Goal: Transaction & Acquisition: Obtain resource

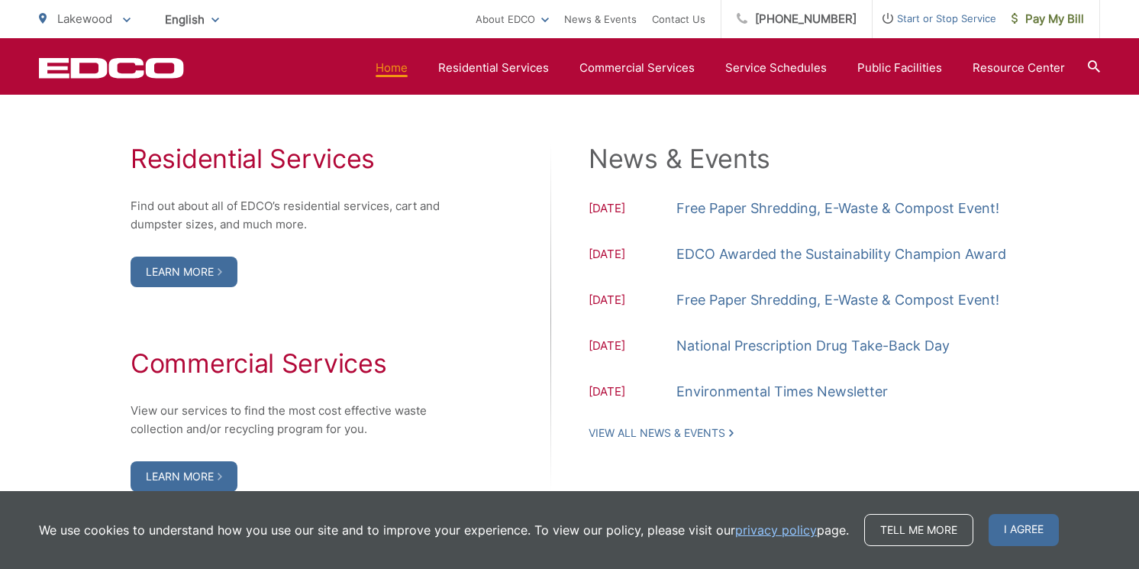
scroll to position [1577, 0]
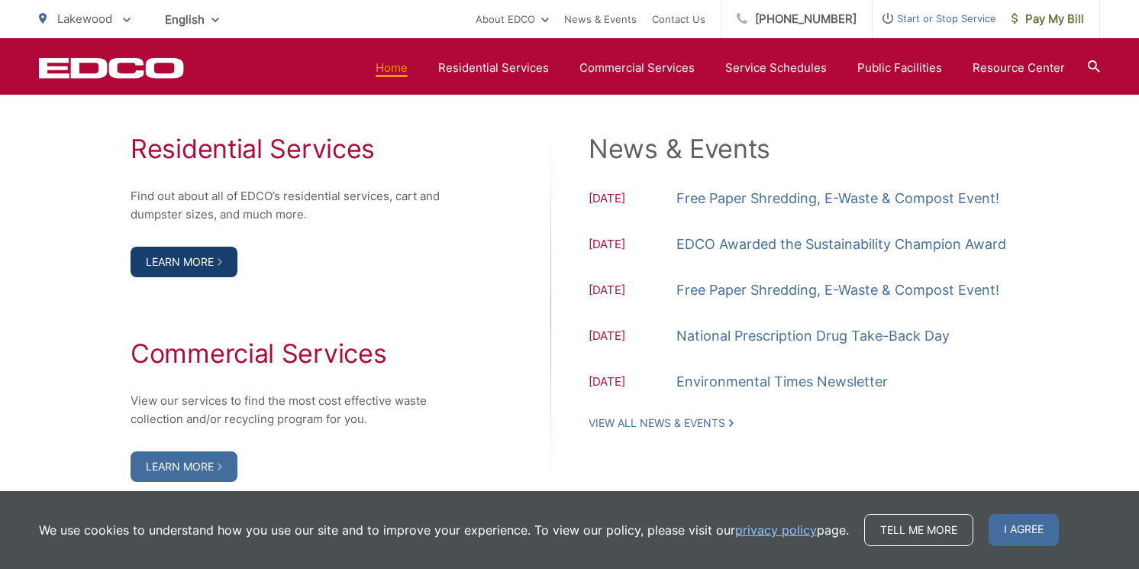
click at [195, 261] on link "Learn More" at bounding box center [184, 262] width 107 height 31
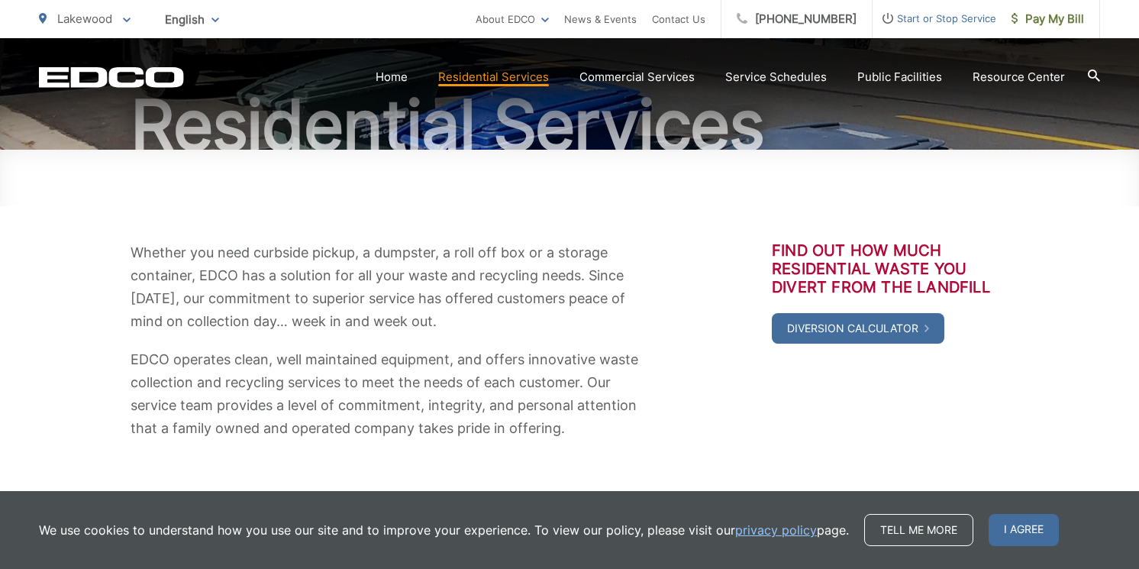
scroll to position [166, 0]
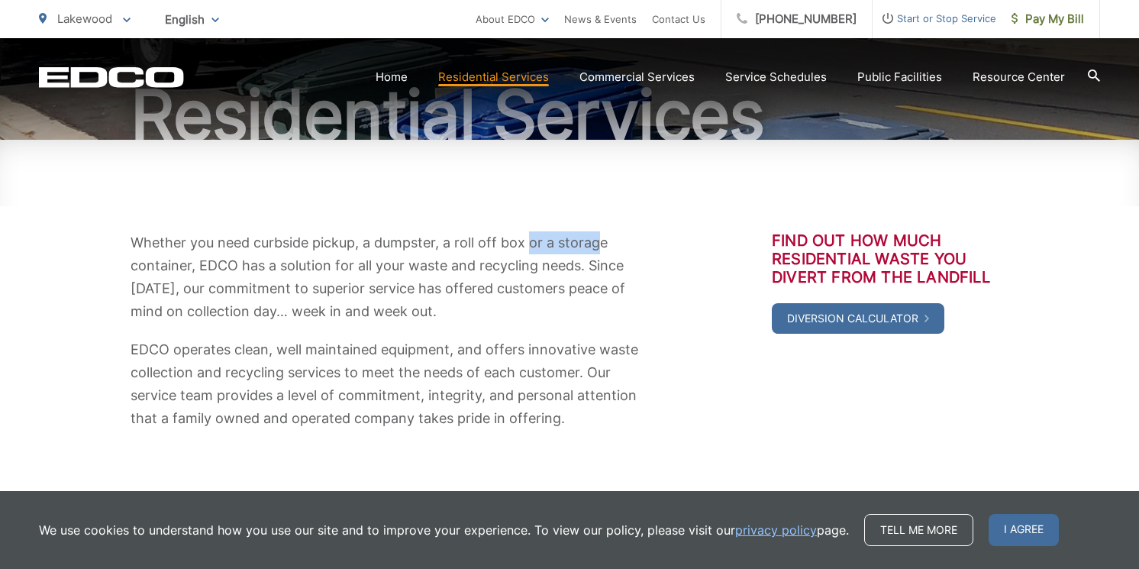
drag, startPoint x: 533, startPoint y: 243, endPoint x: 604, endPoint y: 242, distance: 71.0
click at [604, 242] on p "Whether you need curbside pickup, a dumpster, a roll off box or a storage conta…" at bounding box center [387, 277] width 512 height 92
drag, startPoint x: 352, startPoint y: 262, endPoint x: 598, endPoint y: 270, distance: 246.0
click at [598, 270] on p "Whether you need curbside pickup, a dumpster, a roll off box or a storage conta…" at bounding box center [387, 277] width 512 height 92
drag, startPoint x: 526, startPoint y: 266, endPoint x: 602, endPoint y: 268, distance: 75.6
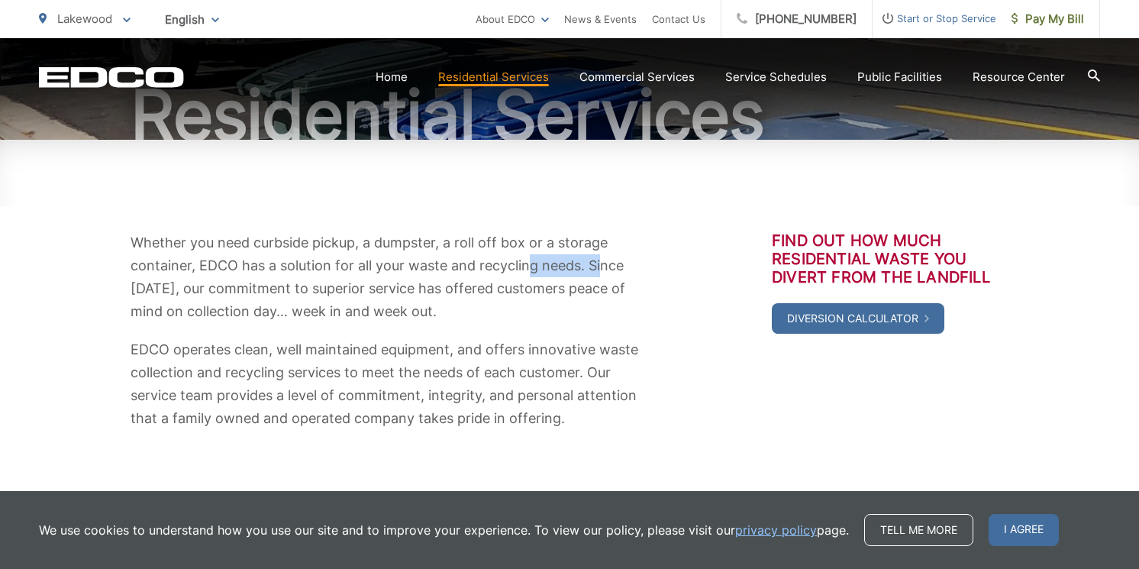
click at [602, 268] on p "Whether you need curbside pickup, a dumpster, a roll off box or a storage conta…" at bounding box center [387, 277] width 512 height 92
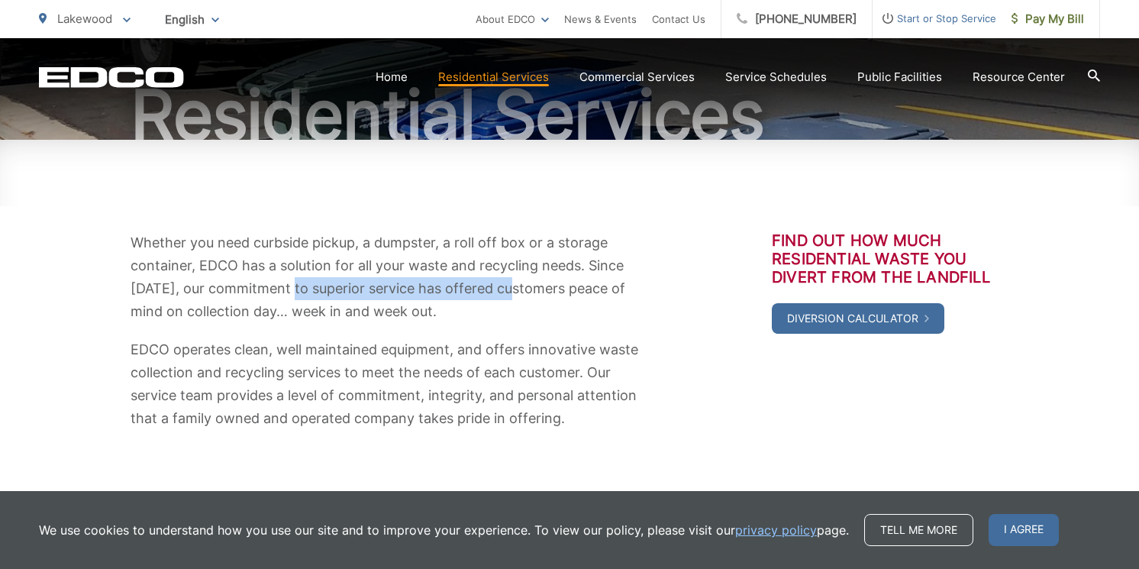
drag, startPoint x: 290, startPoint y: 287, endPoint x: 512, endPoint y: 285, distance: 222.2
click at [512, 285] on p "Whether you need curbside pickup, a dumpster, a roll off box or a storage conta…" at bounding box center [387, 277] width 512 height 92
click at [221, 350] on p "EDCO operates clean, well maintained equipment, and offers innovative waste col…" at bounding box center [387, 384] width 512 height 92
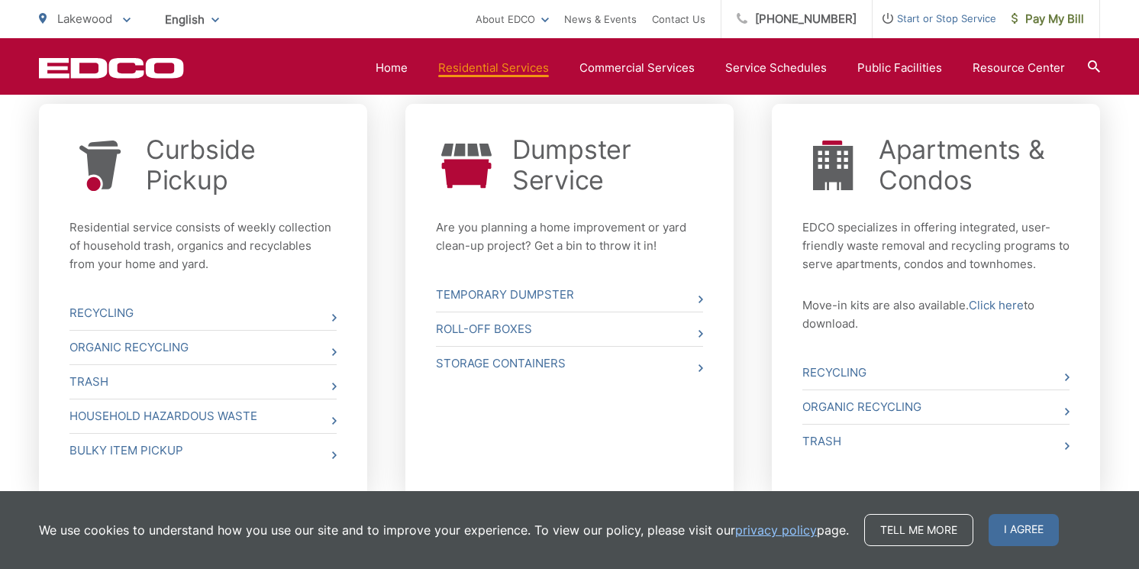
scroll to position [601, 0]
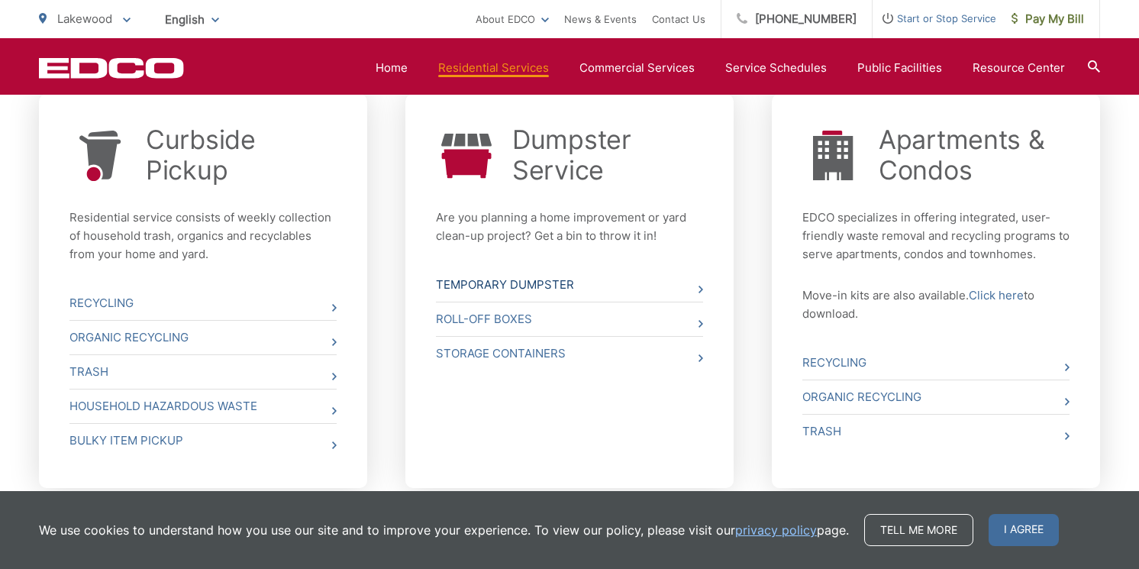
click at [528, 282] on link "Temporary Dumpster" at bounding box center [569, 285] width 267 height 34
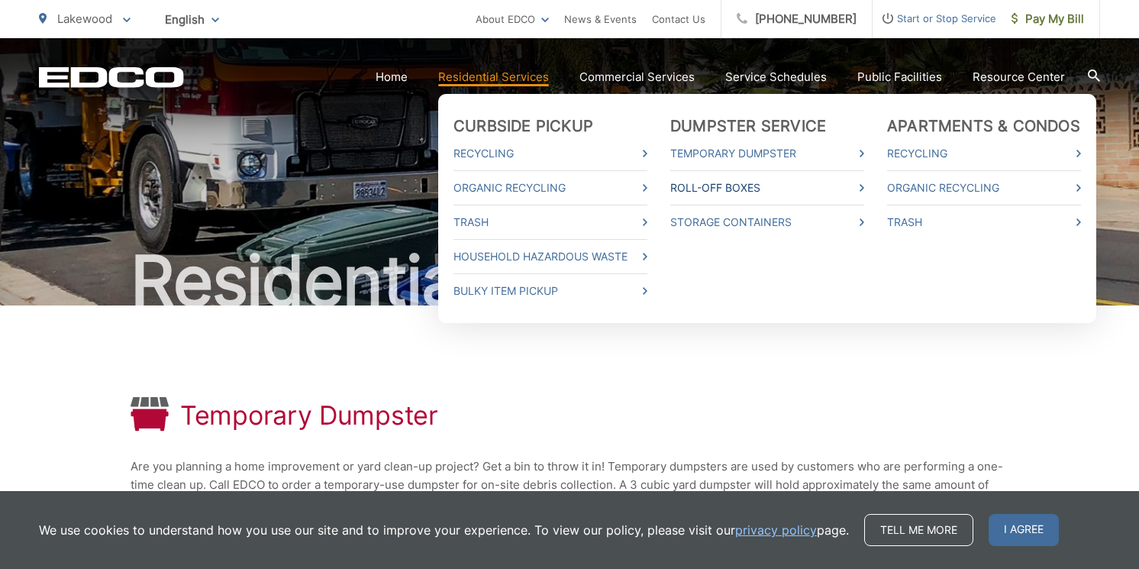
click at [751, 186] on link "Roll-Off Boxes" at bounding box center [767, 188] width 194 height 18
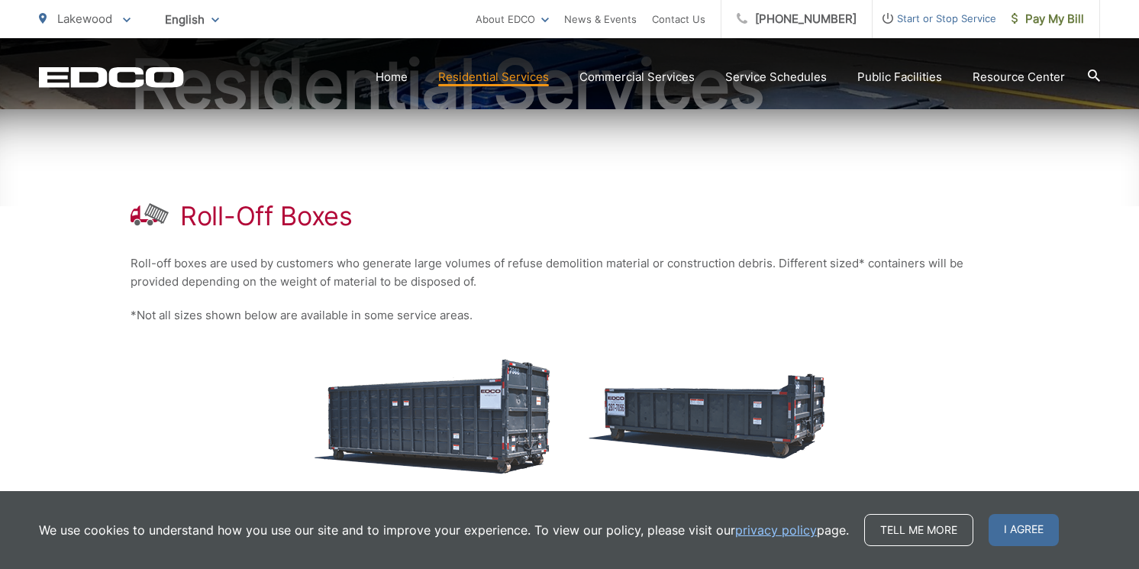
scroll to position [323, 0]
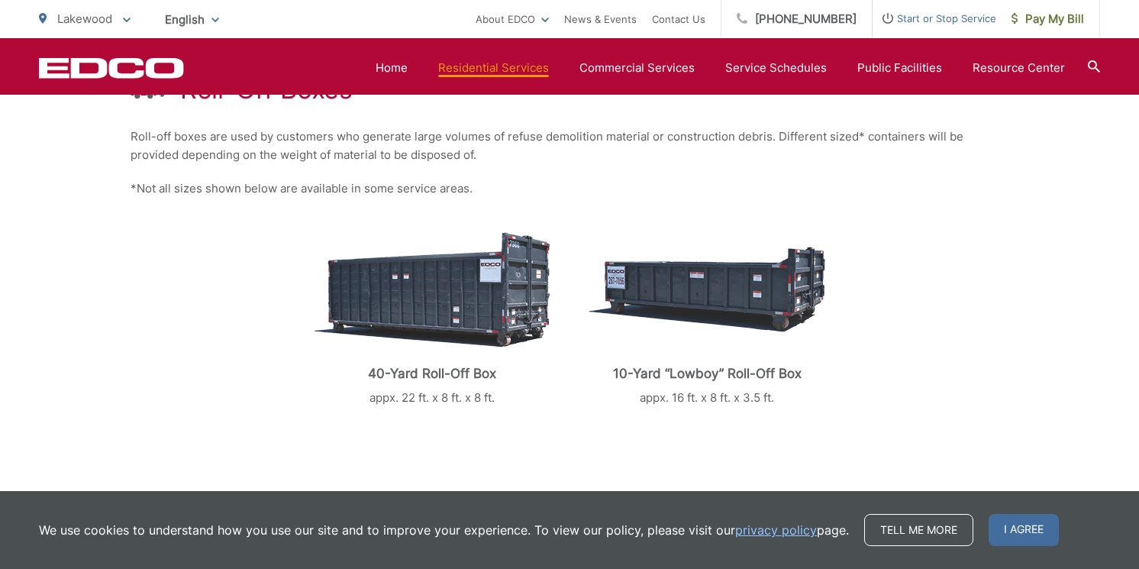
click at [726, 294] on img at bounding box center [707, 290] width 237 height 86
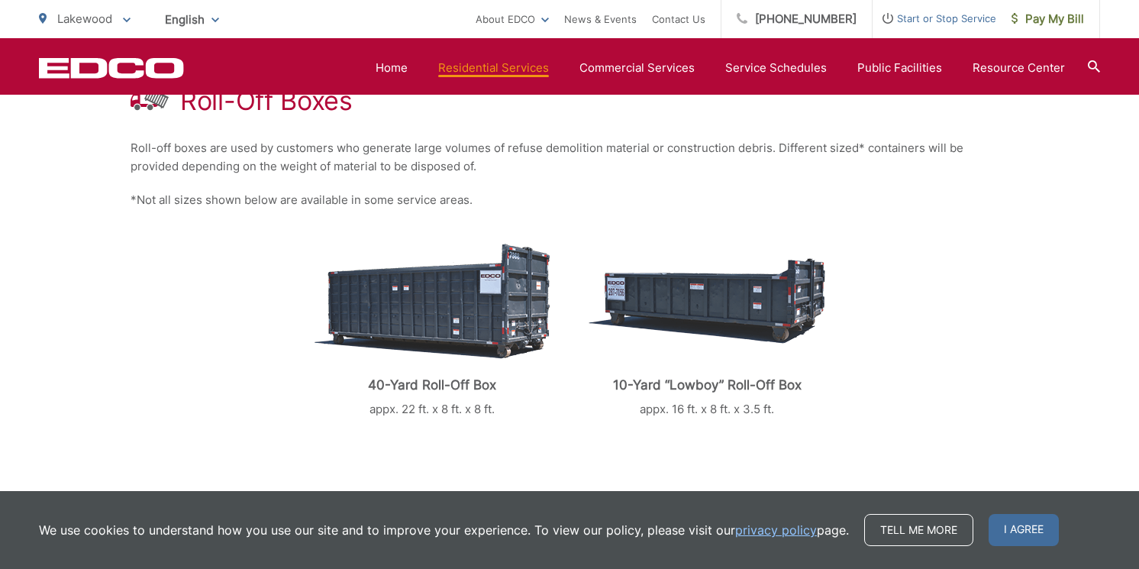
scroll to position [321, 0]
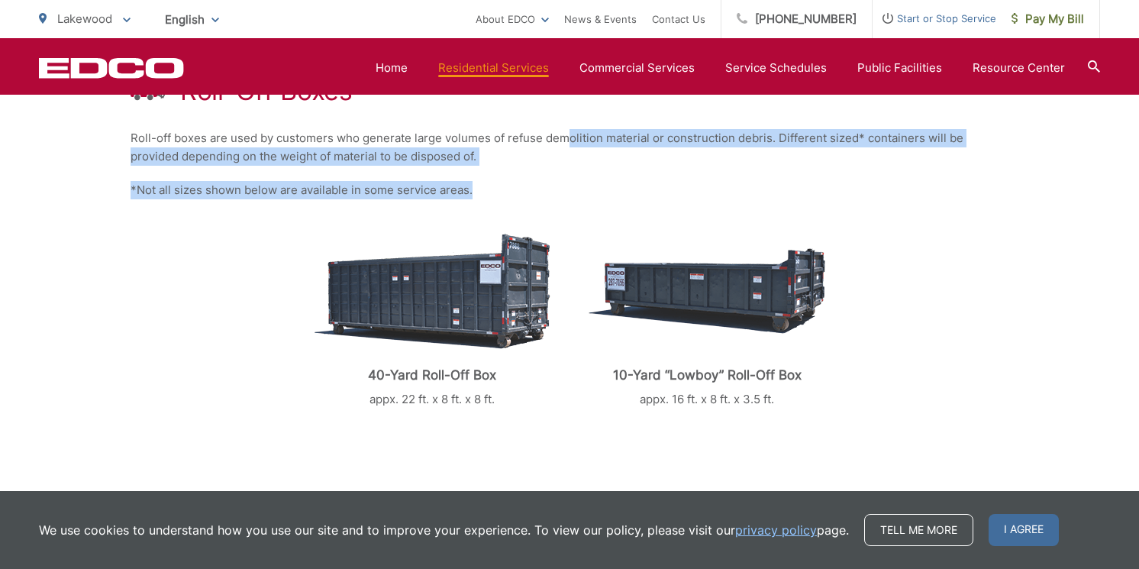
drag, startPoint x: 566, startPoint y: 138, endPoint x: 536, endPoint y: 189, distance: 59.6
click at [536, 189] on div "Roll-Off Boxes Roll-off boxes are used by customers who generate large volumes …" at bounding box center [570, 137] width 878 height 307
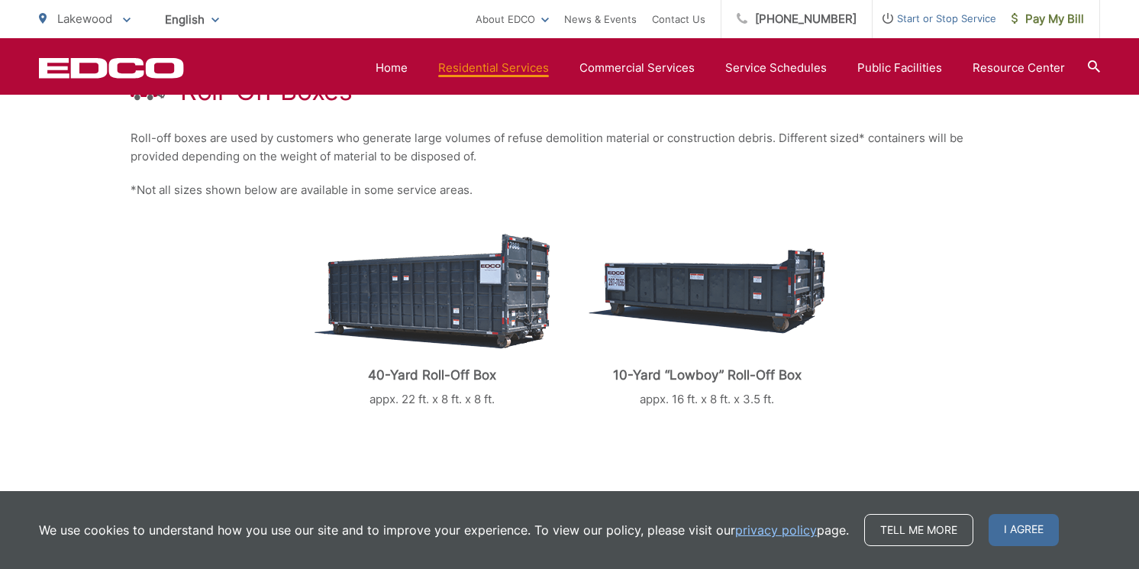
click at [1041, 210] on div "40-Yard Roll-Off Box appx. 22 ft. x 8 ft. x 8 ft. 10-Yard “Lowboy” Roll-Off Box…" at bounding box center [569, 319] width 1061 height 240
